Goal: Check status

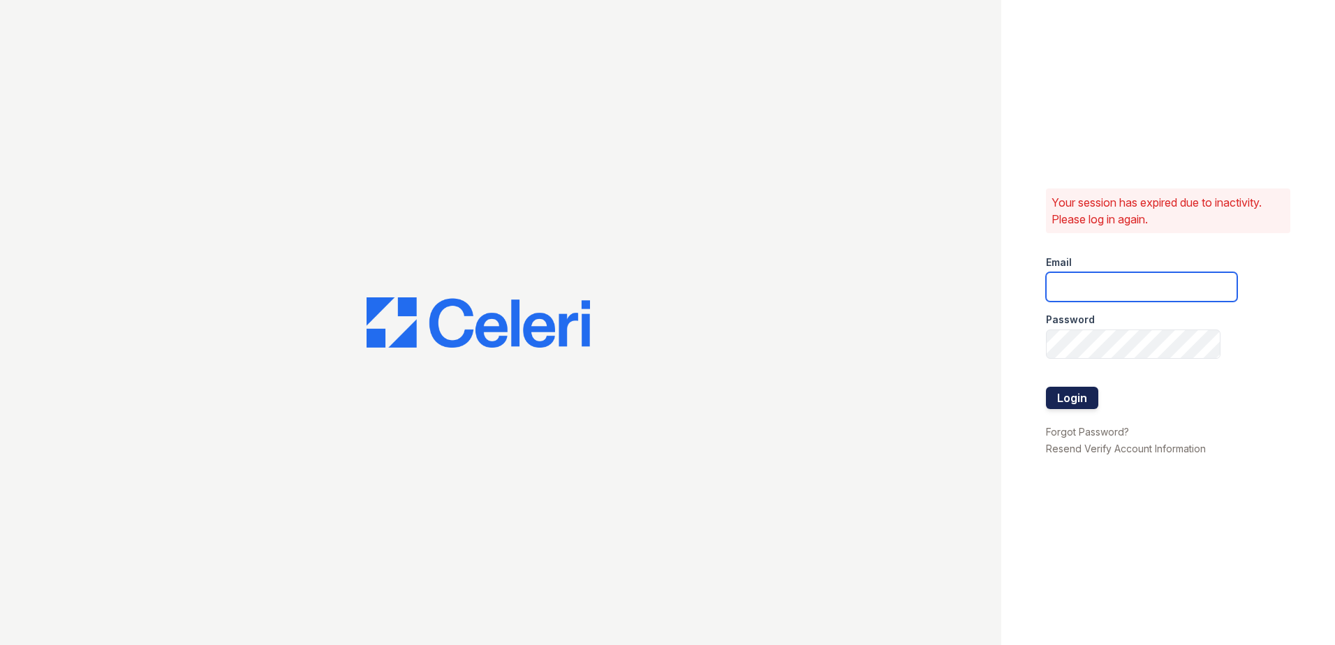
type input "kdurga@trinity-pm.com"
click at [1073, 397] on button "Login" at bounding box center [1072, 398] width 52 height 22
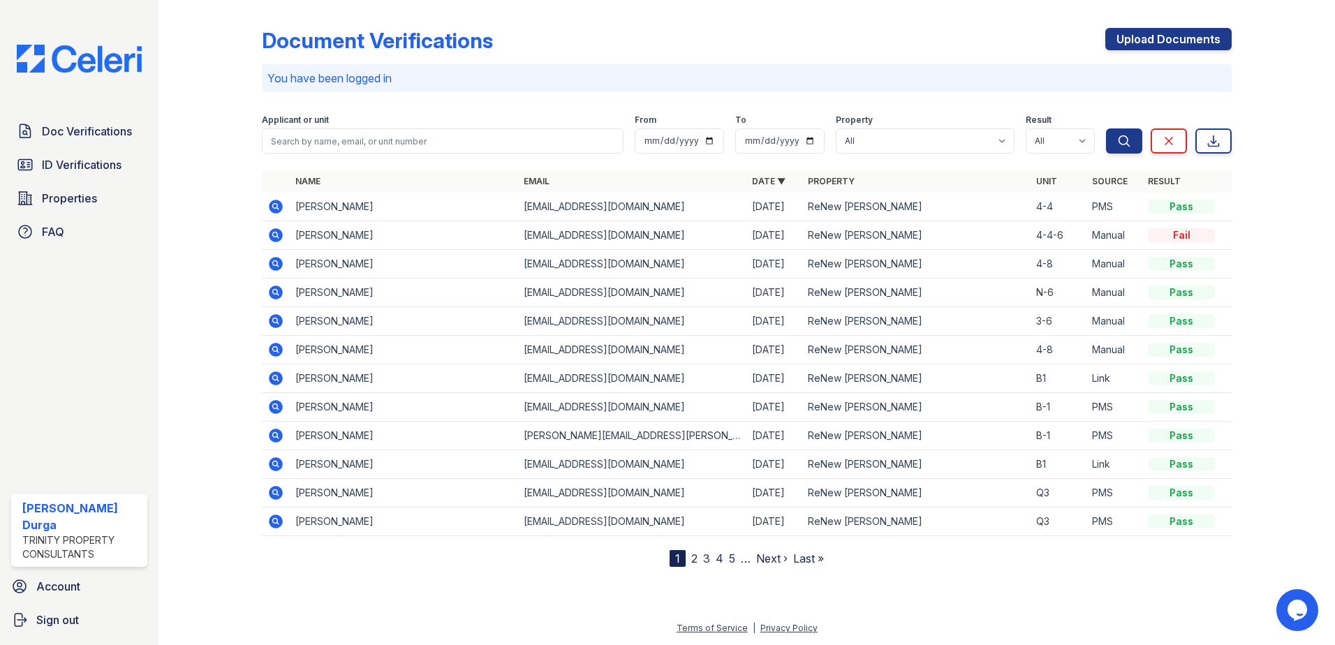
click at [274, 236] on icon at bounding box center [274, 233] width 3 height 3
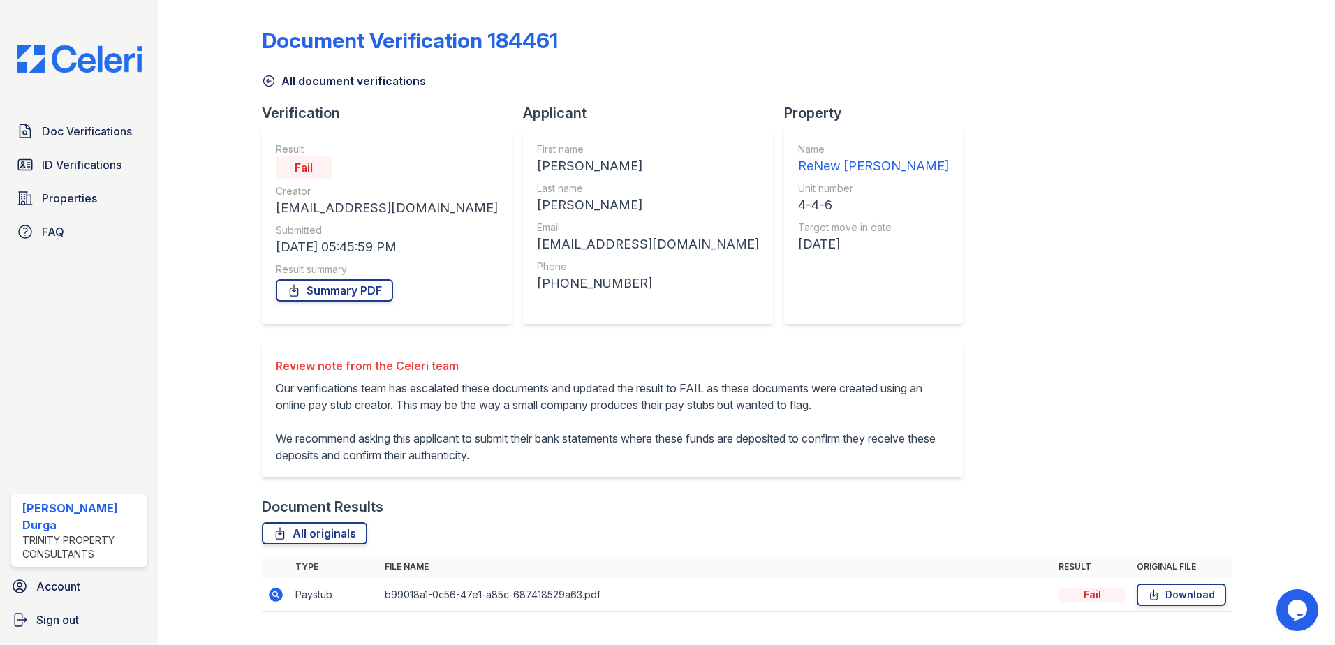
scroll to position [45, 0]
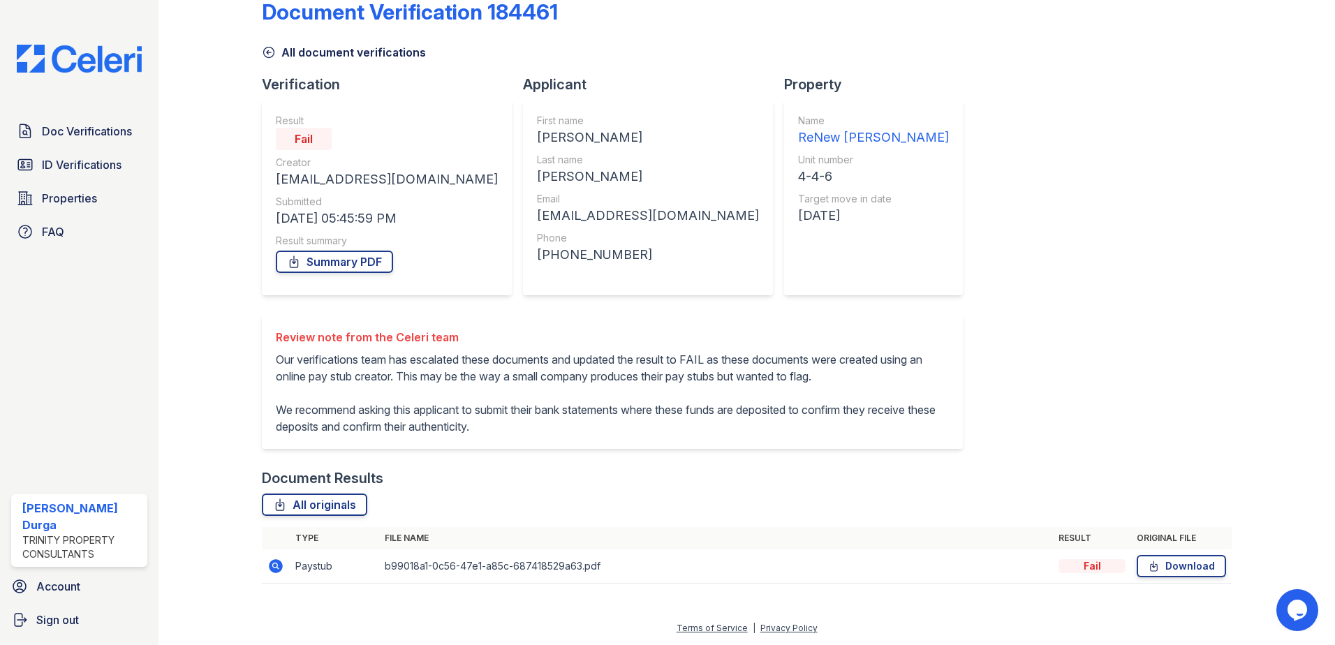
click at [281, 563] on icon at bounding box center [276, 566] width 14 height 14
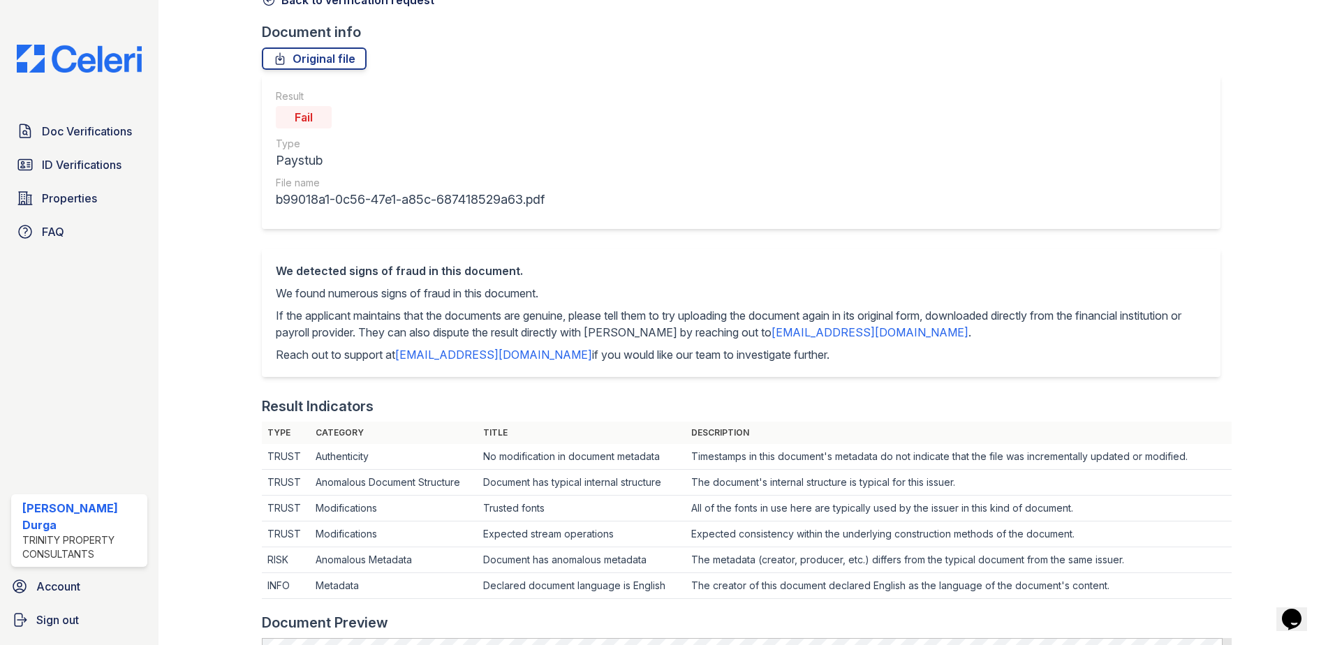
scroll to position [489, 0]
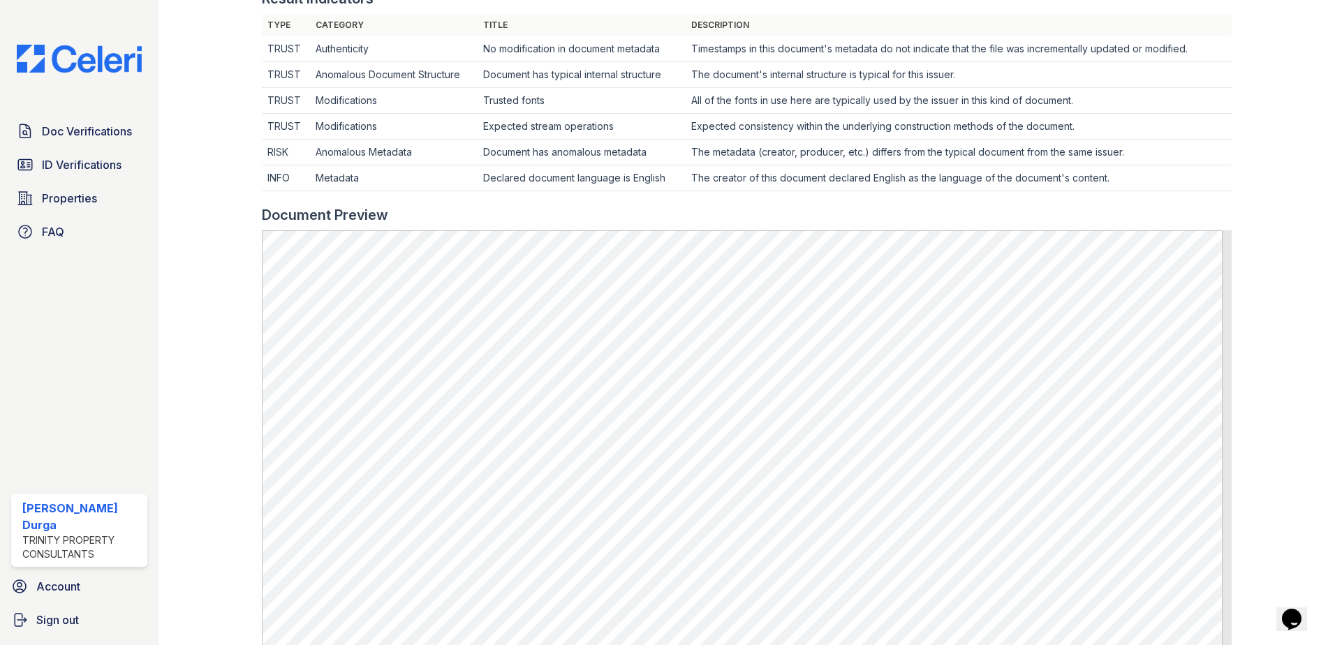
click at [1290, 149] on div at bounding box center [1271, 196] width 81 height 1358
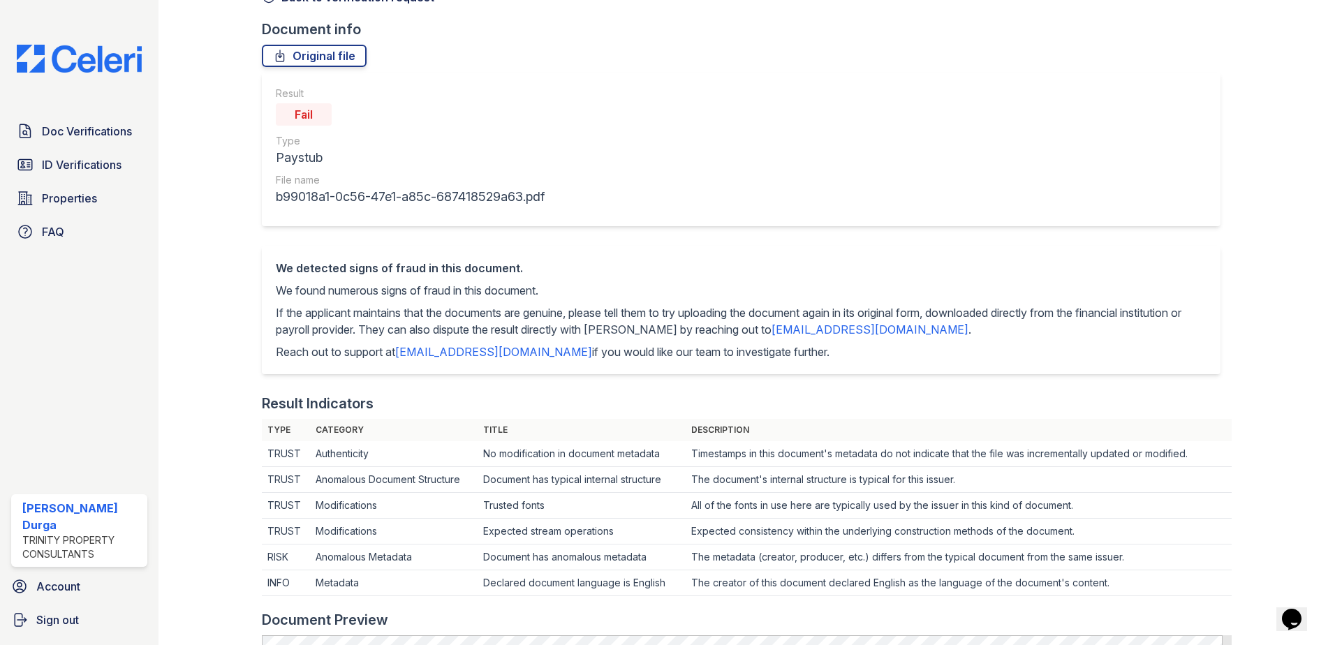
scroll to position [0, 0]
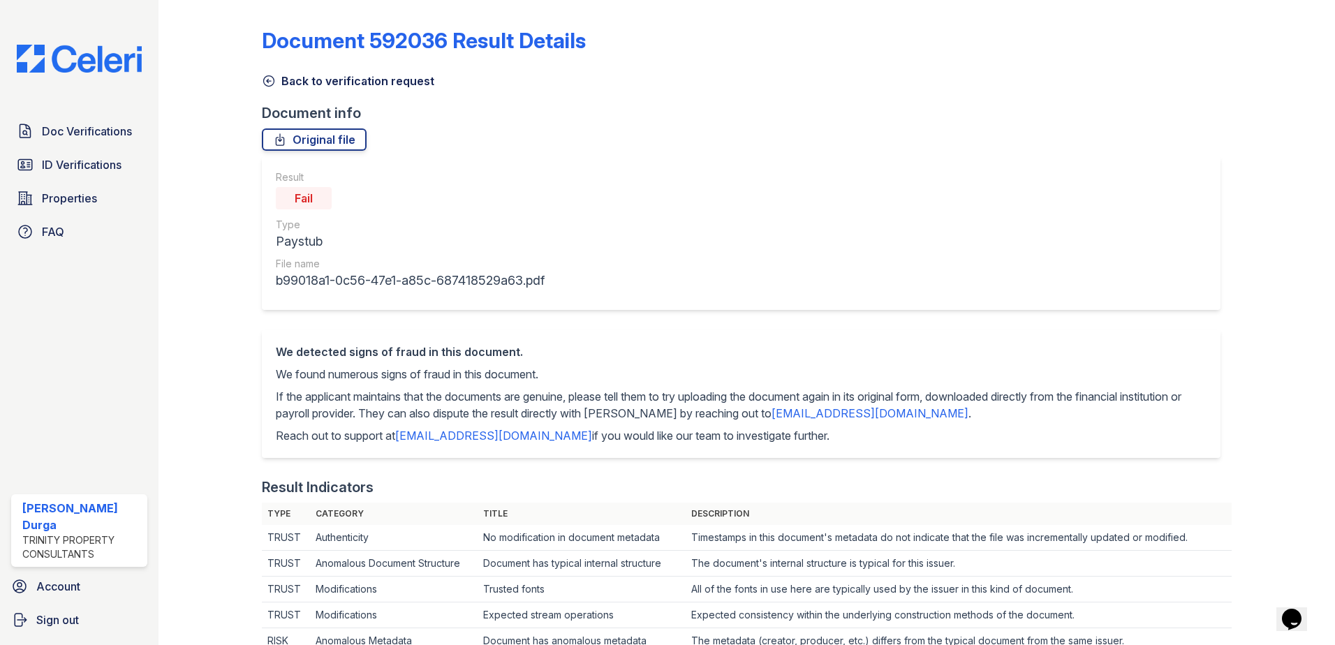
click at [282, 81] on link "Back to verification request" at bounding box center [348, 81] width 172 height 17
